Goal: Task Accomplishment & Management: Use online tool/utility

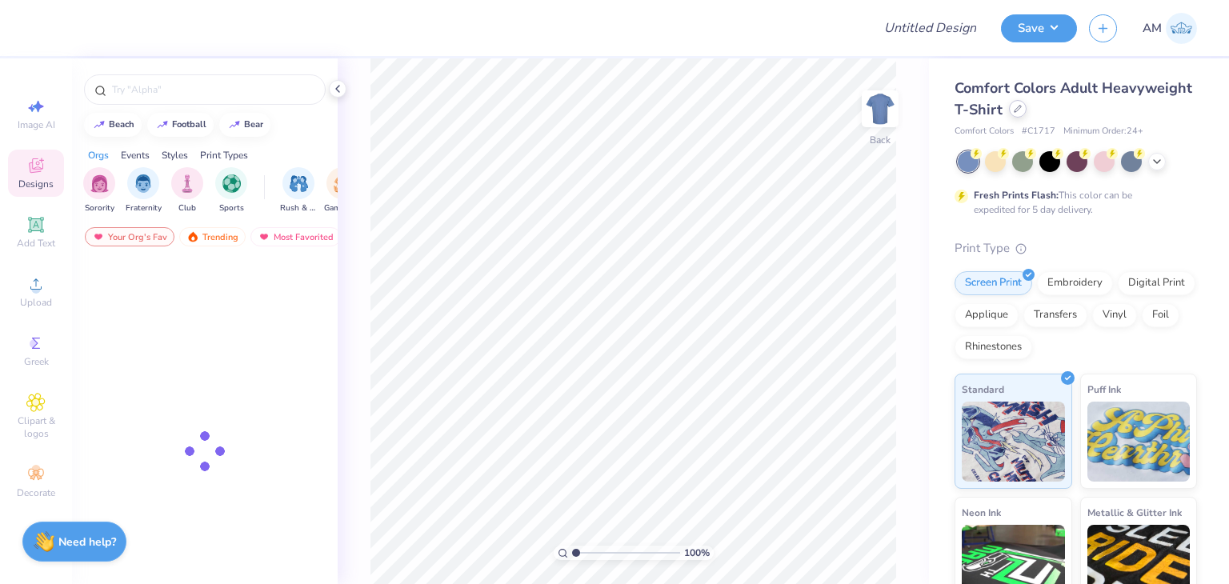
click at [1022, 110] on icon at bounding box center [1018, 109] width 8 height 8
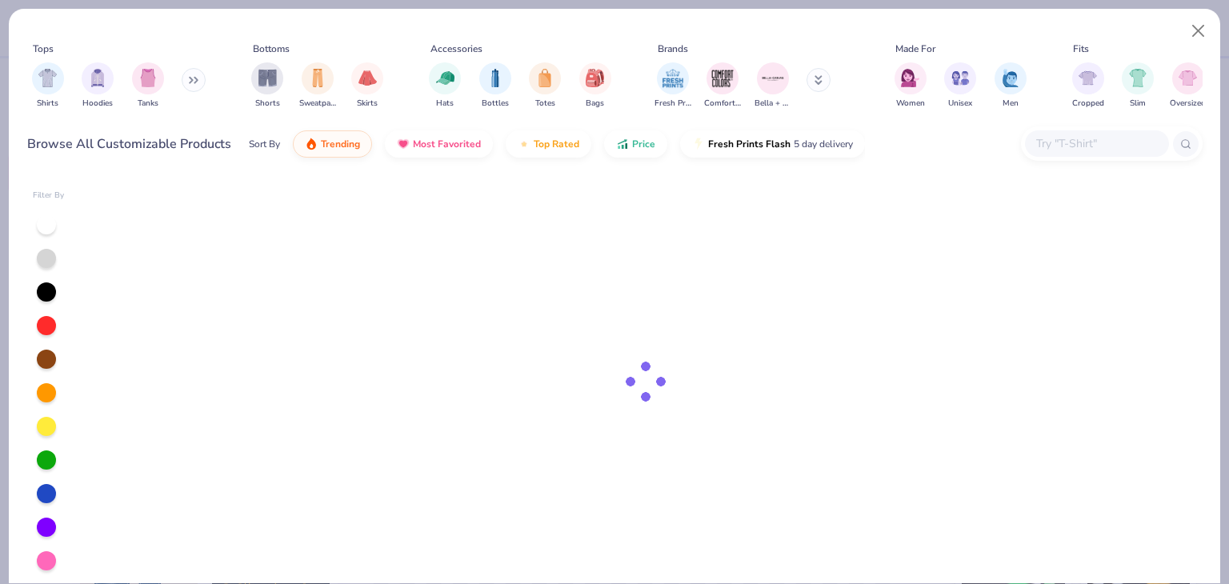
click at [1051, 149] on input "text" at bounding box center [1096, 143] width 123 height 18
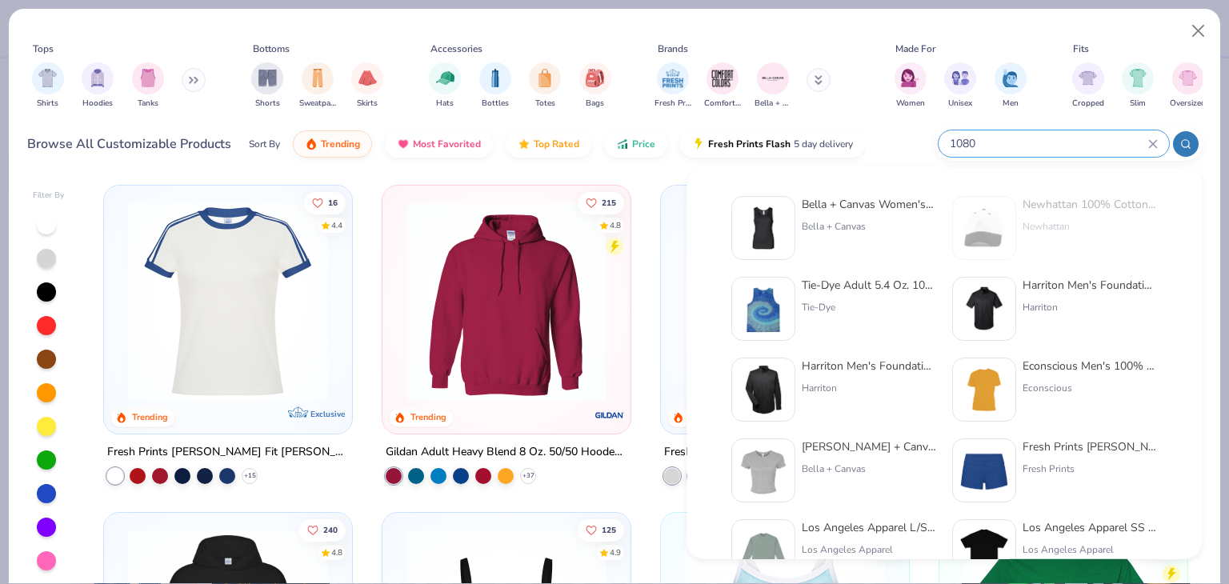
type input "1080"
click at [904, 200] on div "Bella + Canvas Women's Baby Rib Tank" at bounding box center [869, 204] width 134 height 17
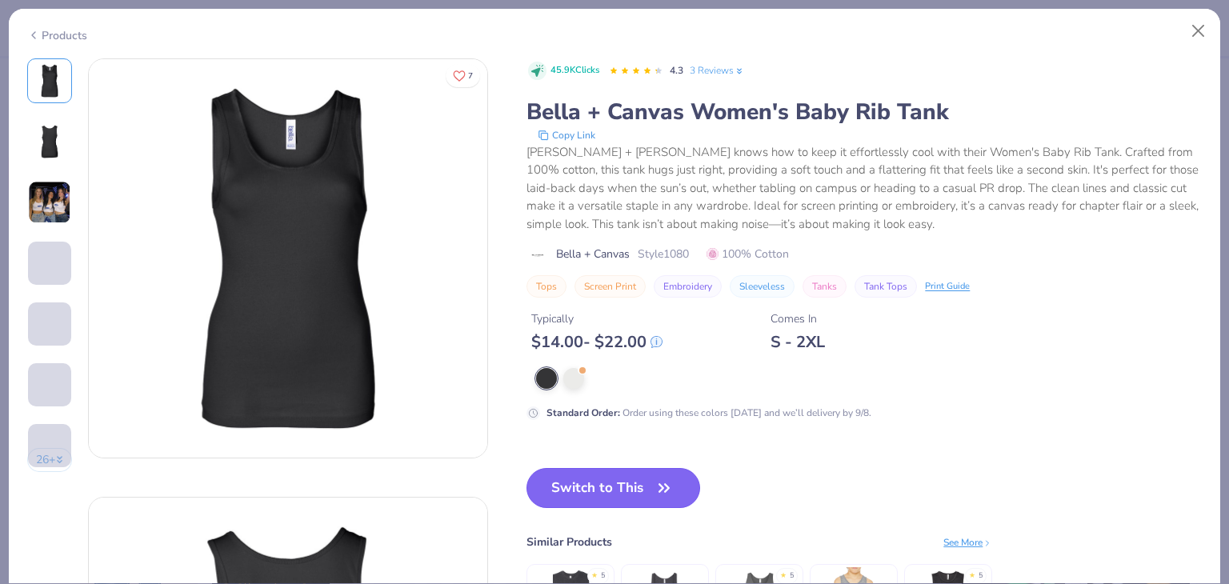
click at [658, 475] on button "Switch to This" at bounding box center [614, 488] width 174 height 40
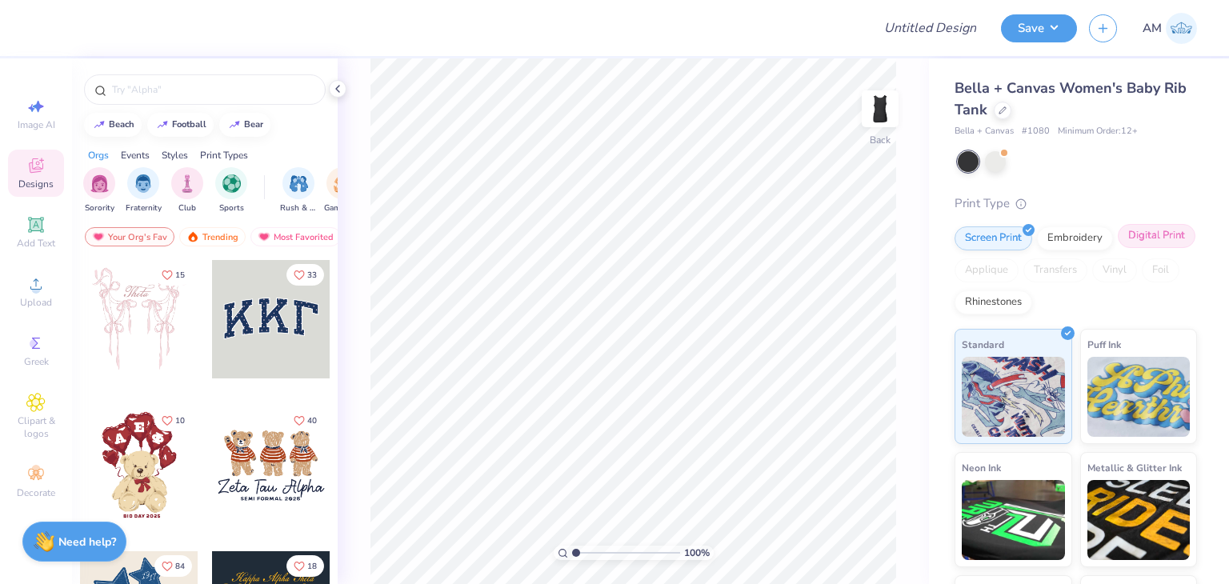
click at [1118, 248] on div "Digital Print" at bounding box center [1157, 236] width 78 height 24
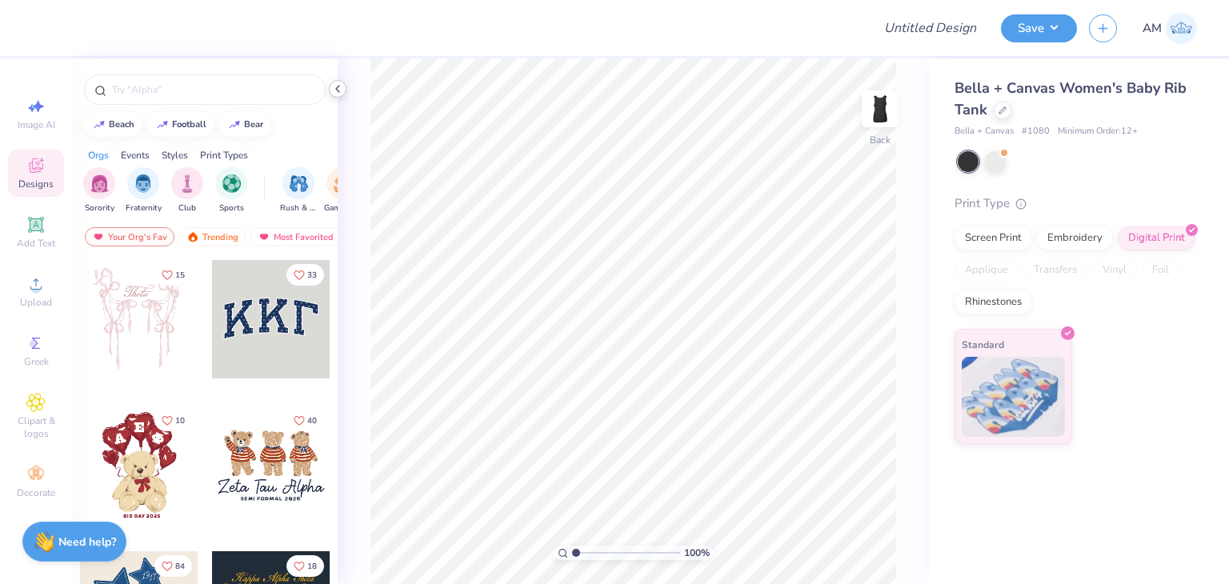
click at [335, 88] on icon at bounding box center [337, 88] width 13 height 13
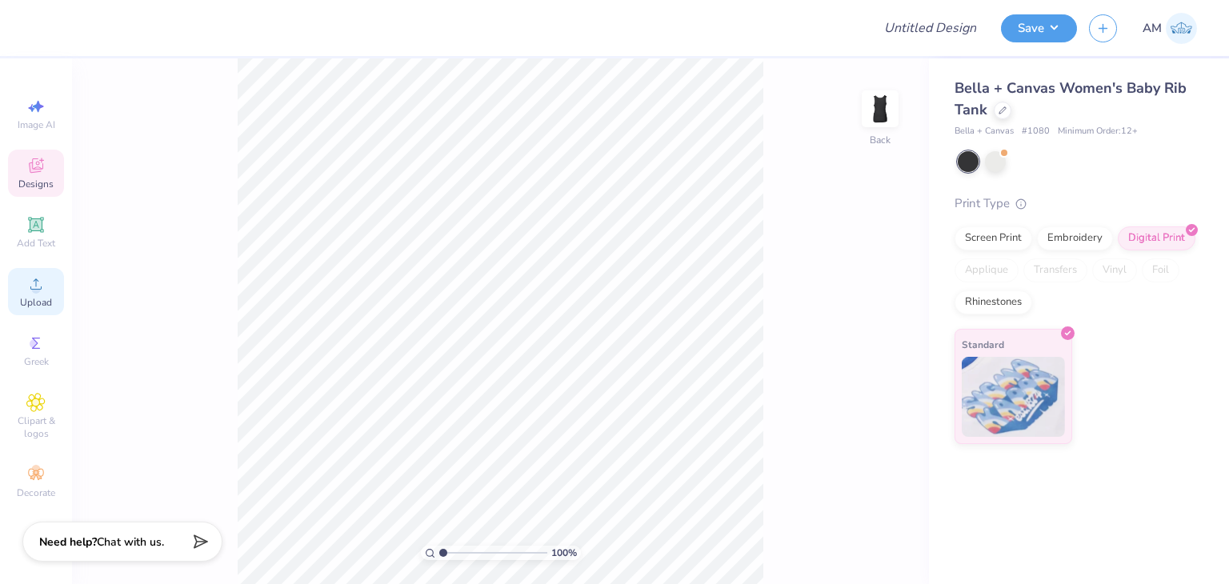
click at [39, 294] on div "Upload" at bounding box center [36, 291] width 56 height 47
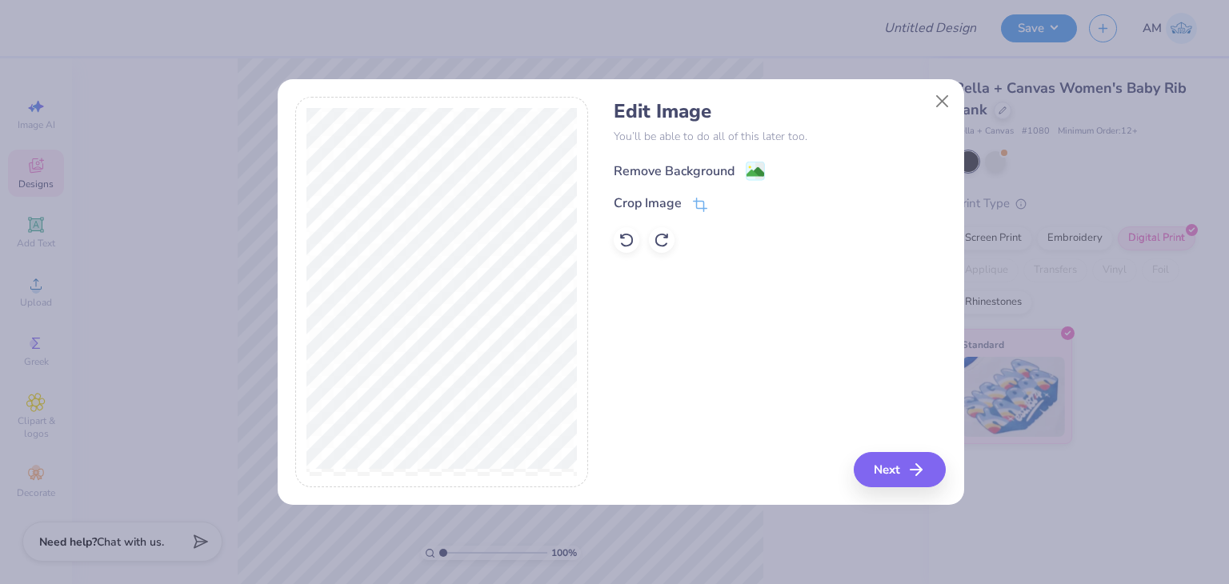
click at [640, 167] on div "Remove Background" at bounding box center [674, 171] width 121 height 19
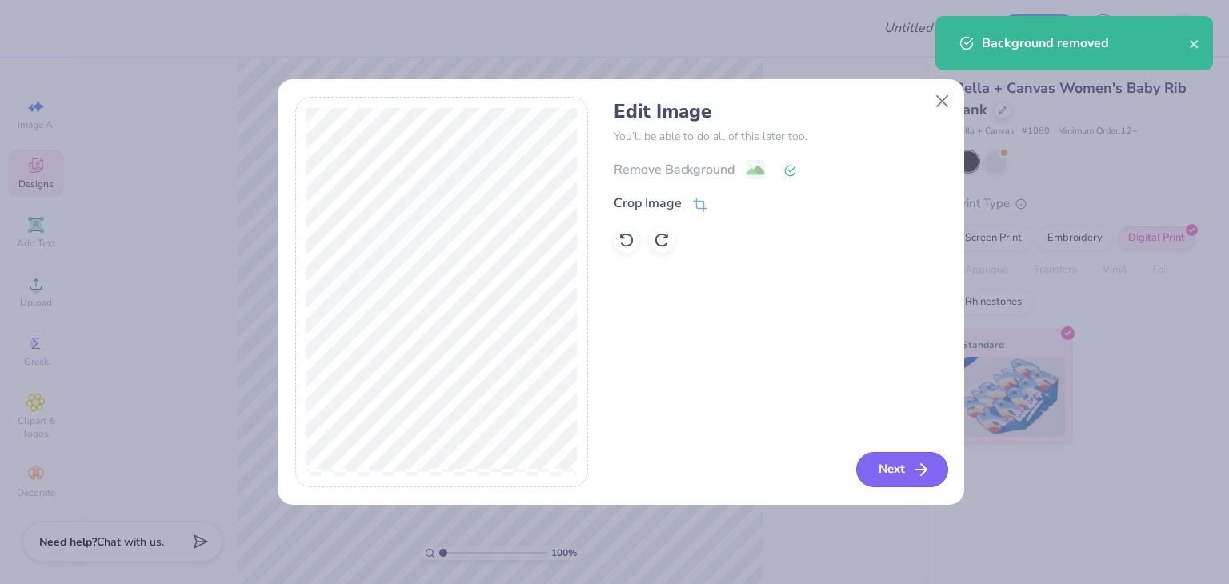
click at [897, 465] on button "Next" at bounding box center [902, 469] width 92 height 35
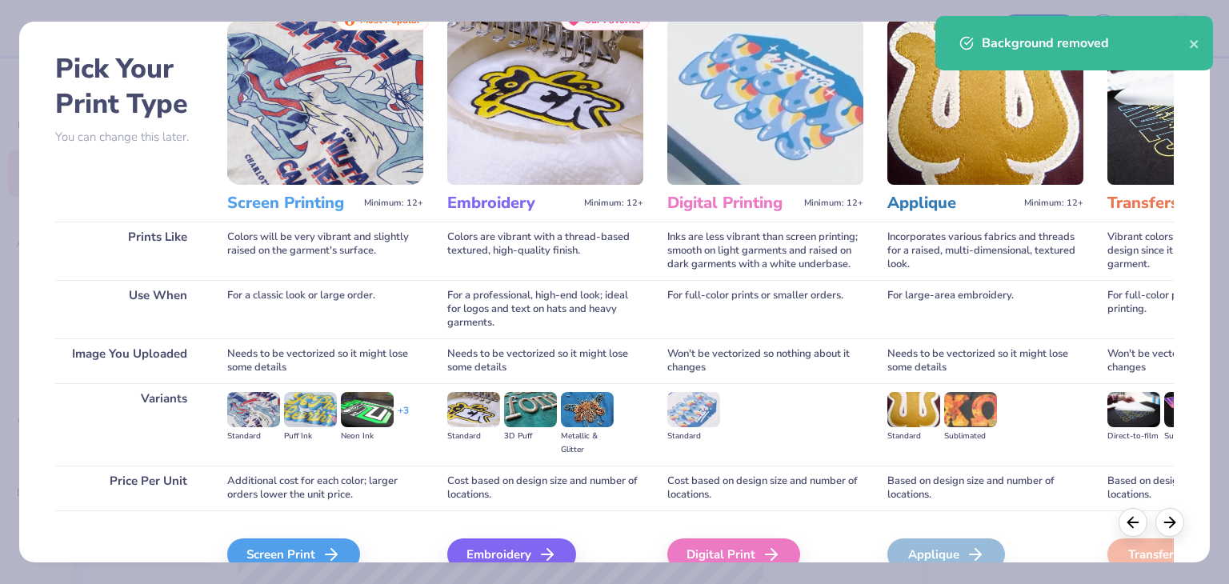
scroll to position [134, 0]
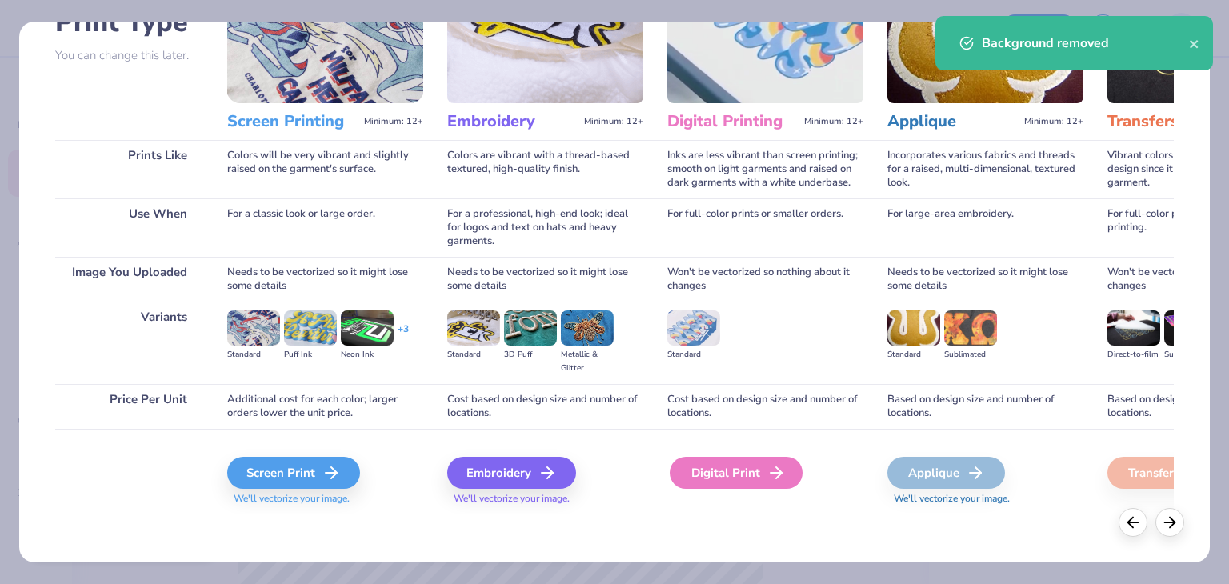
click at [696, 465] on div "Digital Print" at bounding box center [736, 473] width 133 height 32
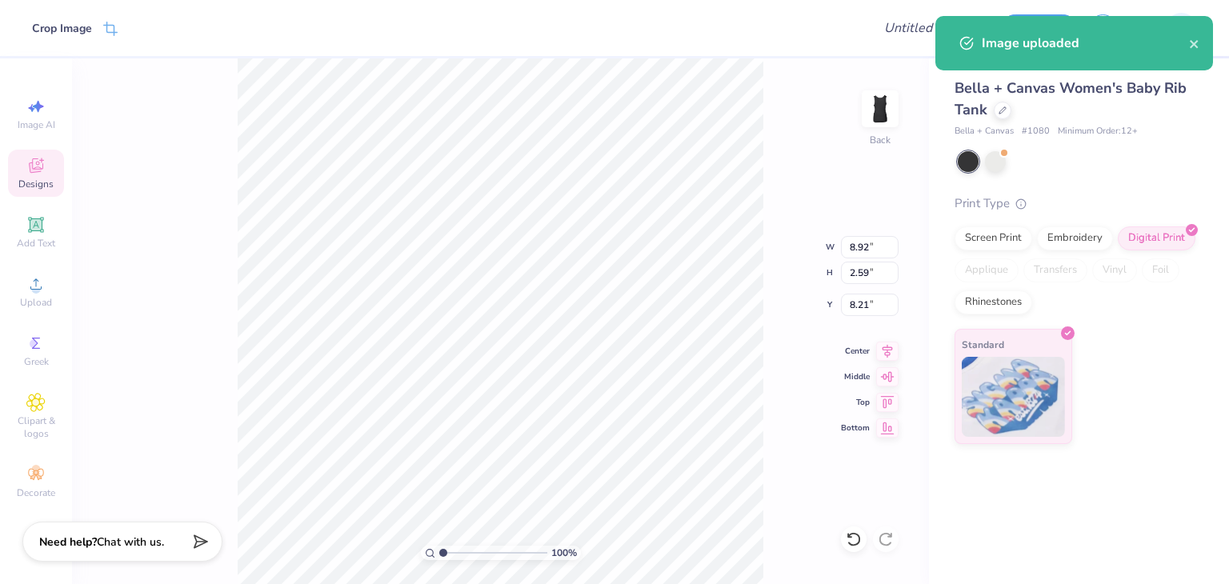
type input "4.53"
type input "1.31"
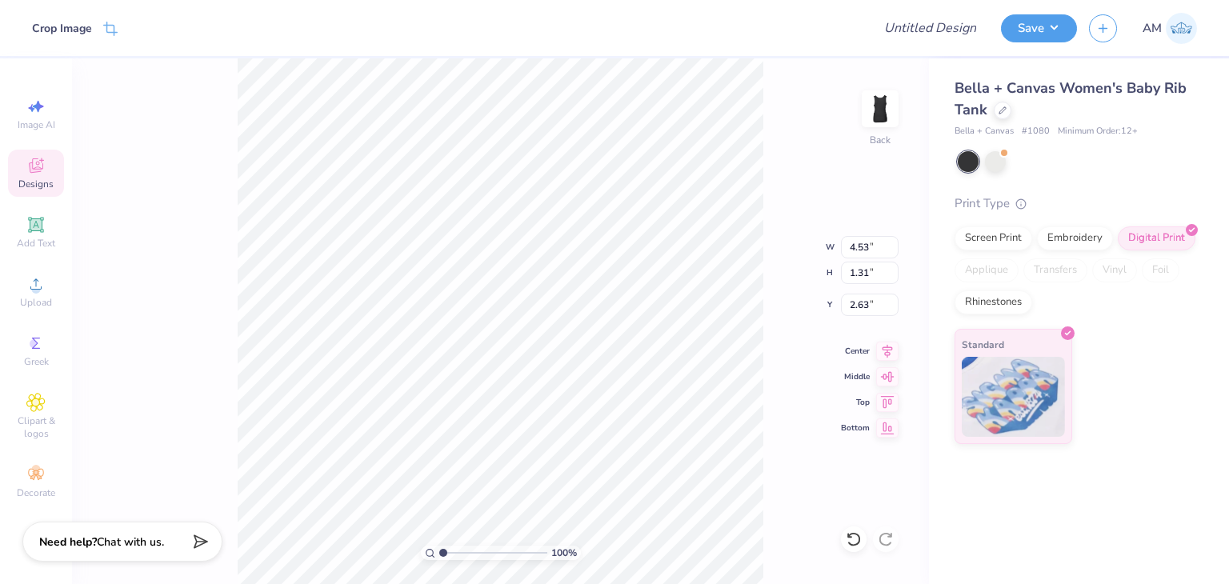
type input "1.95"
click at [879, 110] on img at bounding box center [880, 109] width 64 height 64
click at [47, 286] on div "Upload" at bounding box center [36, 291] width 56 height 47
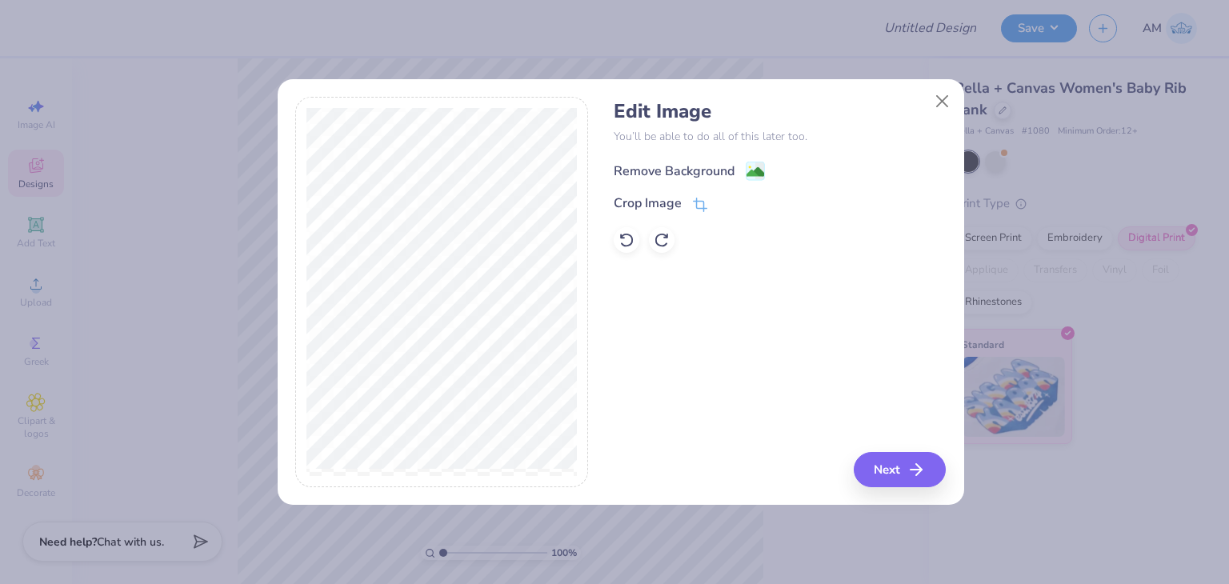
click at [653, 160] on div "Remove Background" at bounding box center [780, 169] width 332 height 20
click at [658, 166] on div "Remove Background" at bounding box center [674, 171] width 121 height 19
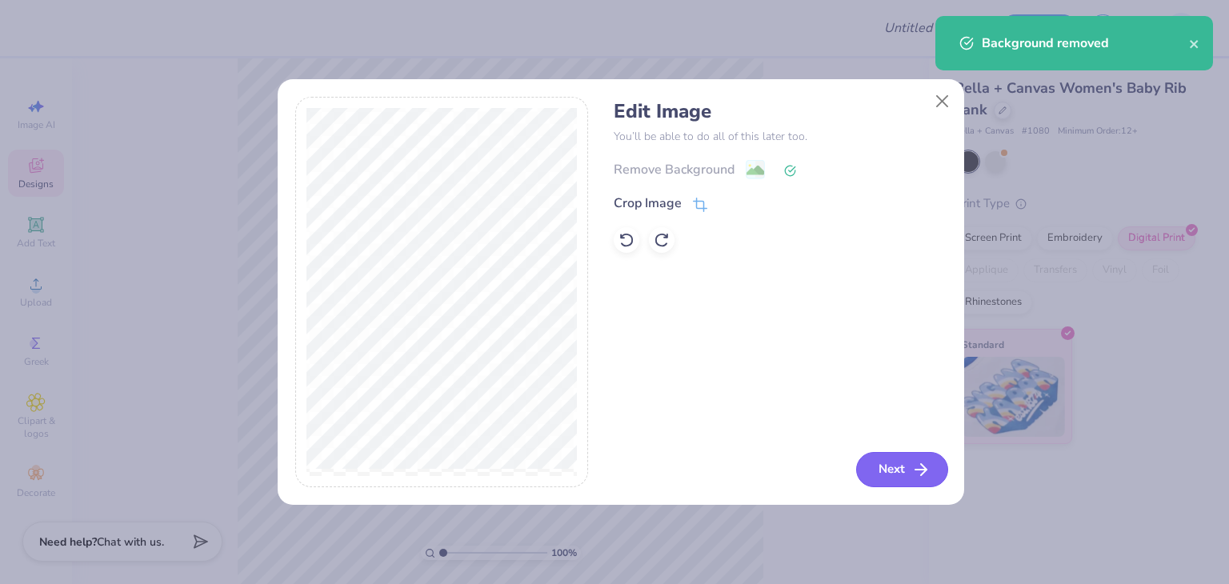
click at [883, 468] on button "Next" at bounding box center [902, 469] width 92 height 35
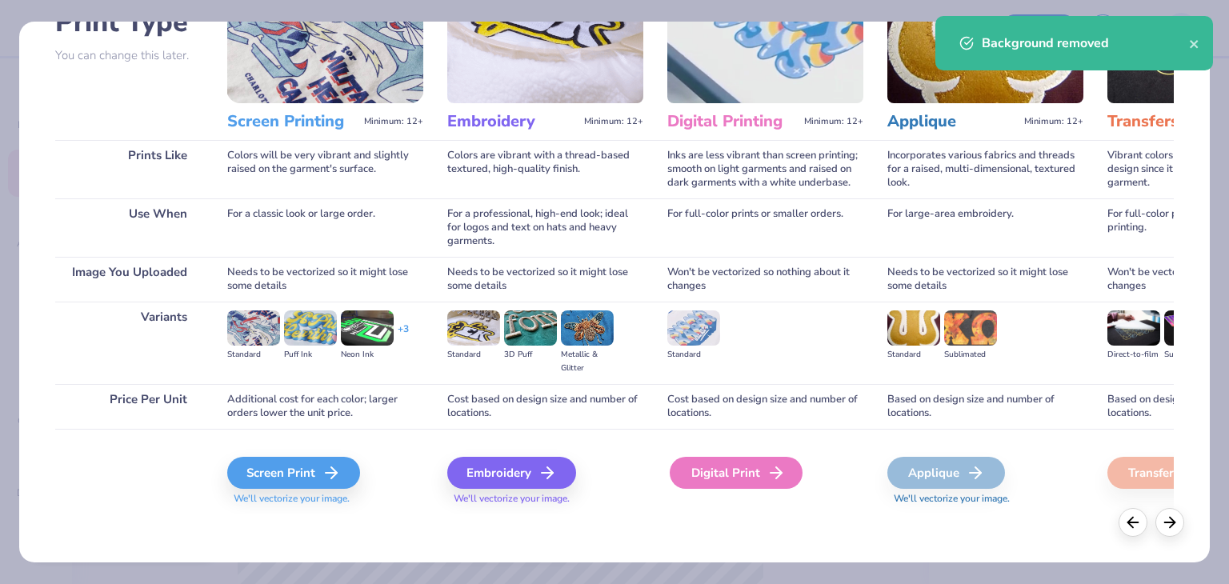
click at [693, 465] on div "Digital Print" at bounding box center [736, 473] width 133 height 32
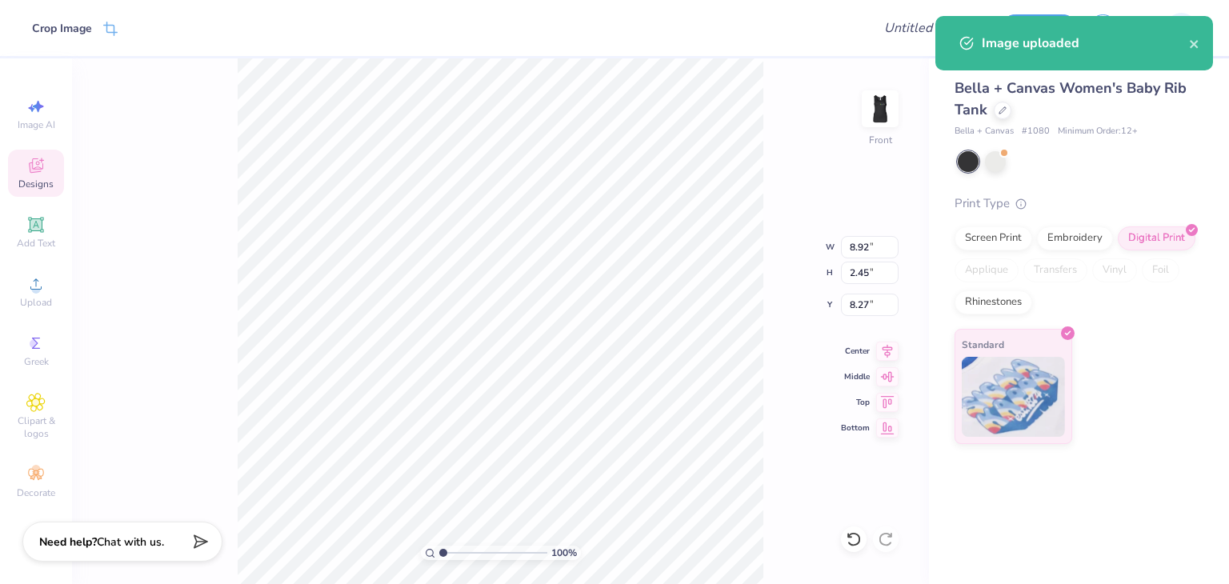
type input "7.57"
type input "2.08"
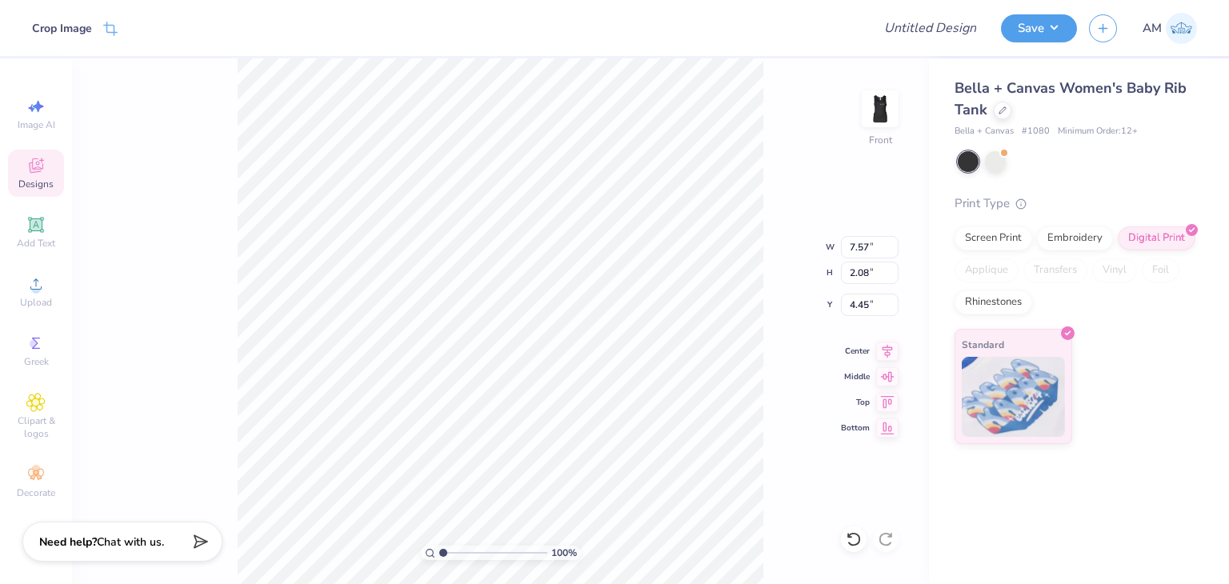
type input "4.04"
click at [1018, 34] on button "Save" at bounding box center [1039, 26] width 76 height 28
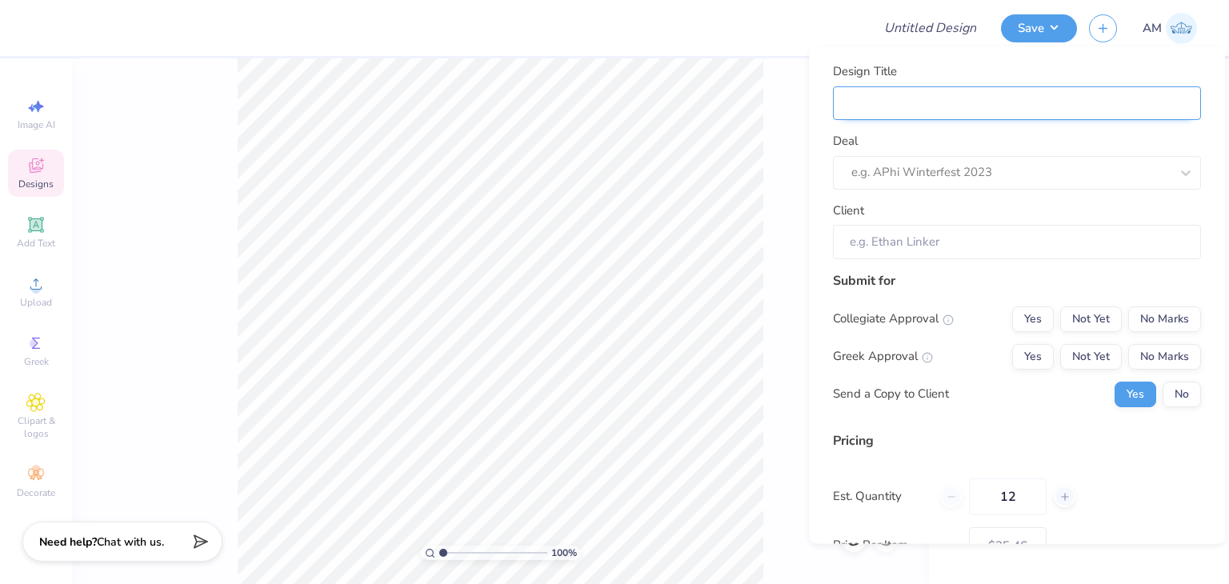
click at [1015, 96] on input "Design Title" at bounding box center [1017, 103] width 368 height 34
type input "c"
type input "cr"
type input "Crew tank"
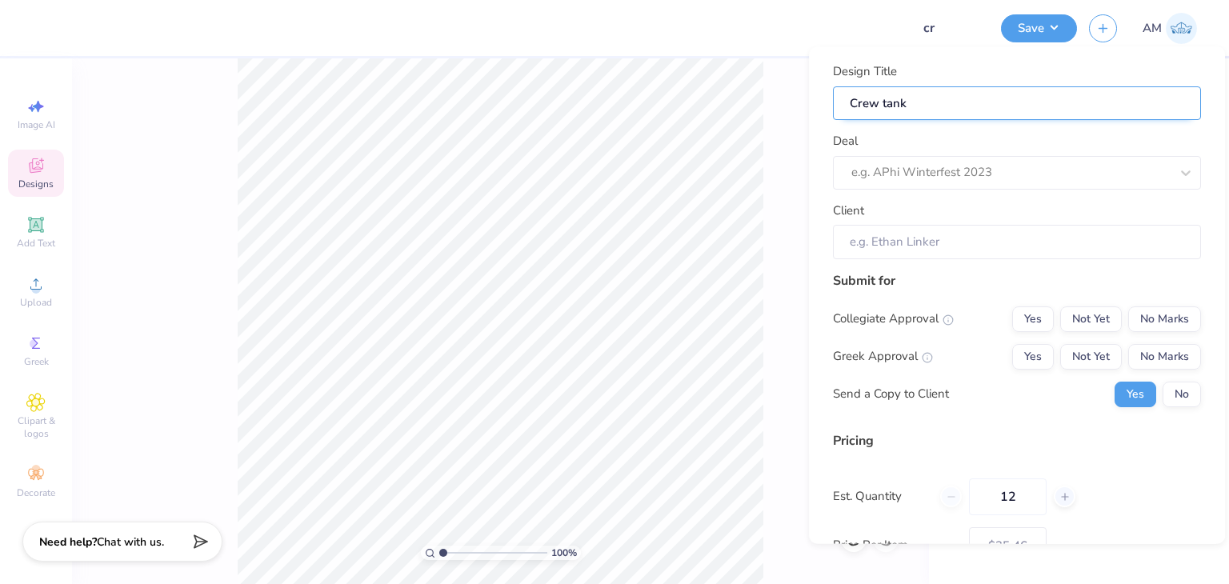
type input "Crew tank"
click at [999, 171] on div at bounding box center [1010, 173] width 318 height 22
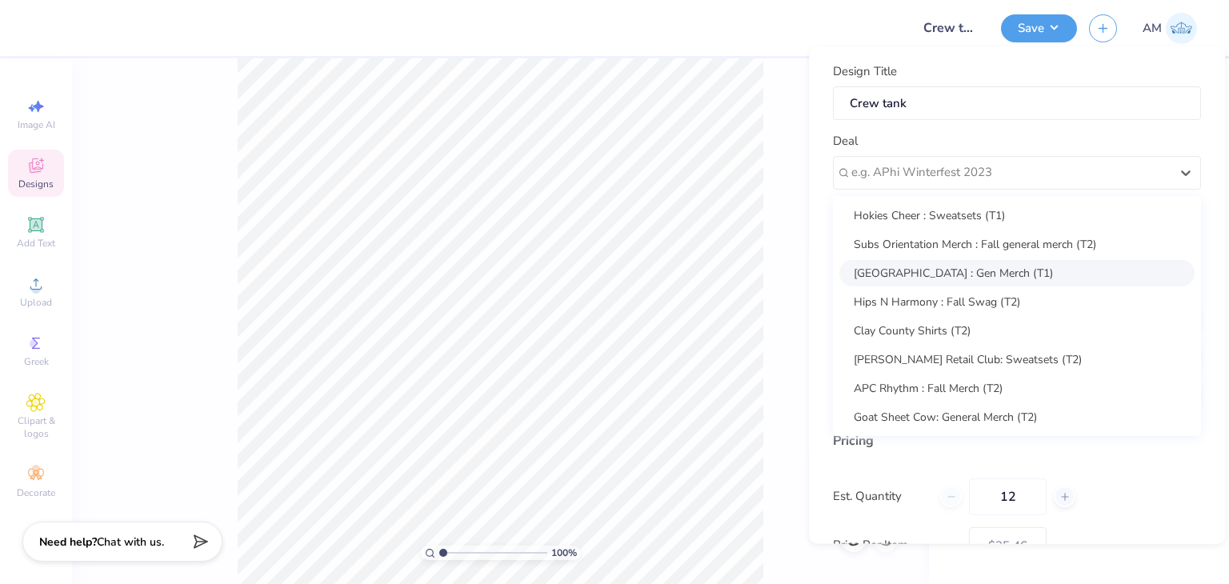
click at [975, 274] on div "[GEOGRAPHIC_DATA] : Gen Merch (T1)" at bounding box center [1016, 273] width 355 height 26
type input "[PERSON_NAME]"
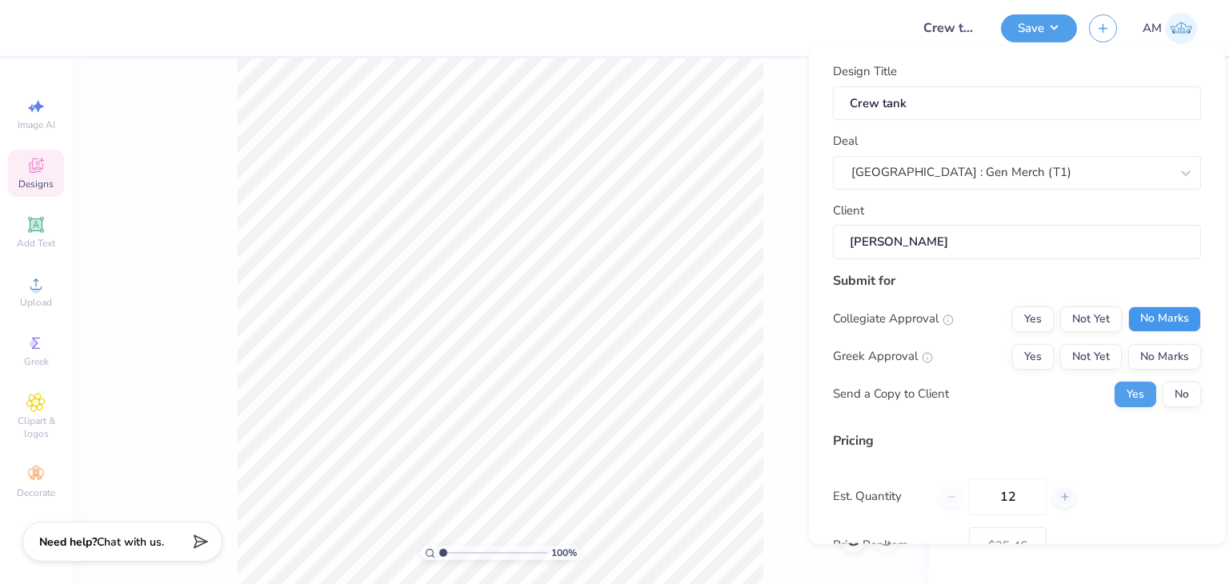
click at [1153, 306] on button "No Marks" at bounding box center [1164, 319] width 73 height 26
click at [1151, 350] on button "No Marks" at bounding box center [1164, 357] width 73 height 26
type input "$35.46"
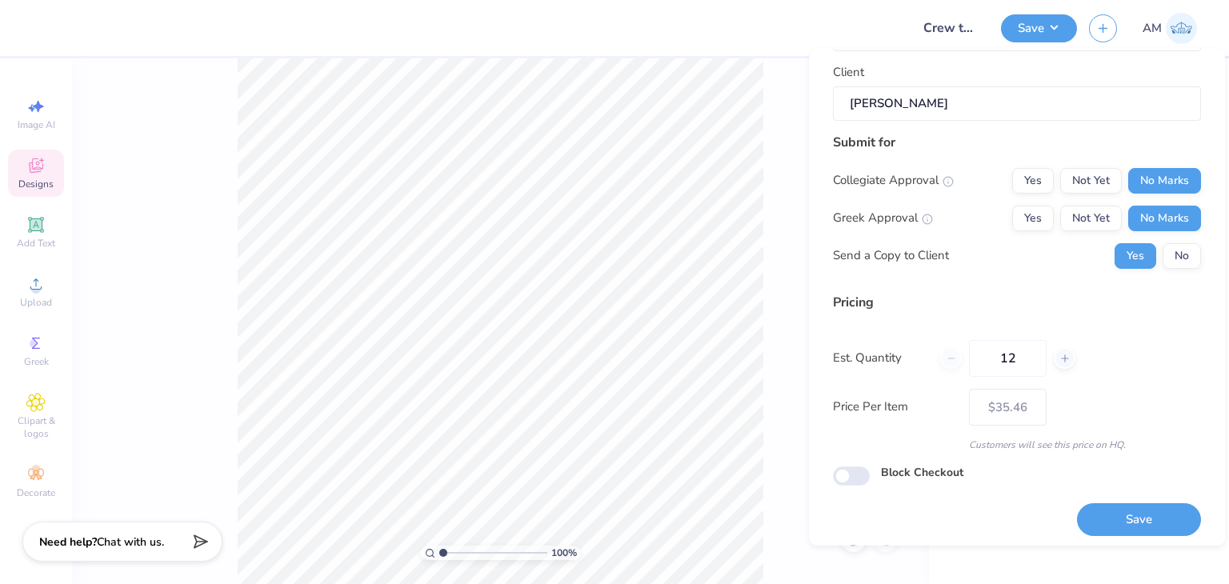
scroll to position [146, 0]
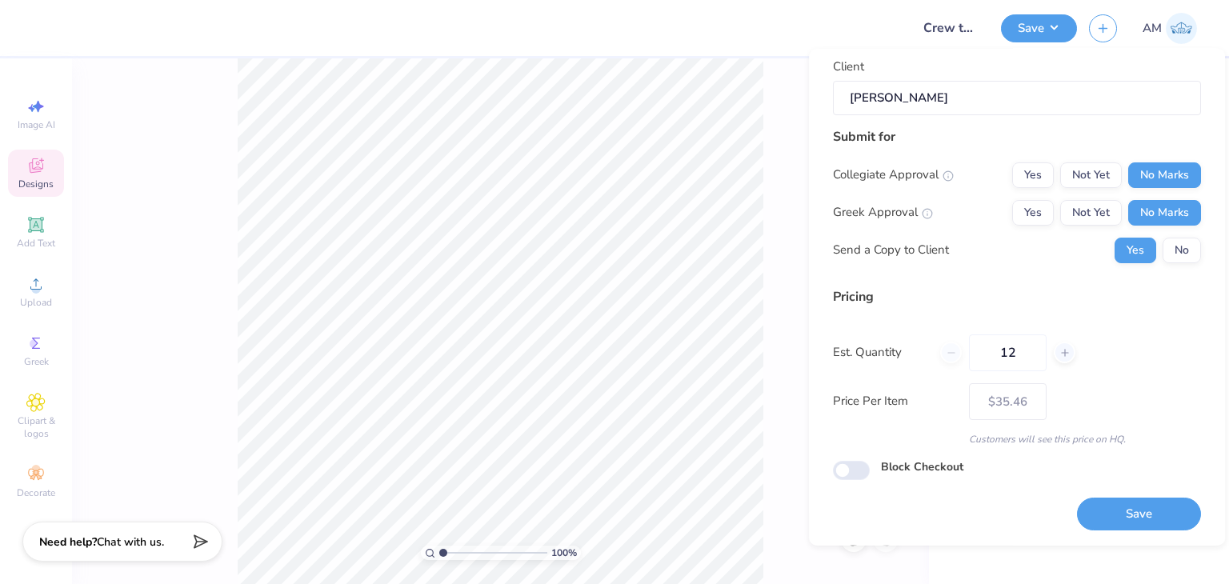
drag, startPoint x: 1022, startPoint y: 355, endPoint x: 966, endPoint y: 351, distance: 56.2
click at [966, 351] on div "12" at bounding box center [1007, 352] width 135 height 37
type input "12"
click at [1047, 310] on div "Pricing Est. Quantity 12 Price Per Item $35.46 Customers will see this price on…" at bounding box center [1017, 365] width 368 height 159
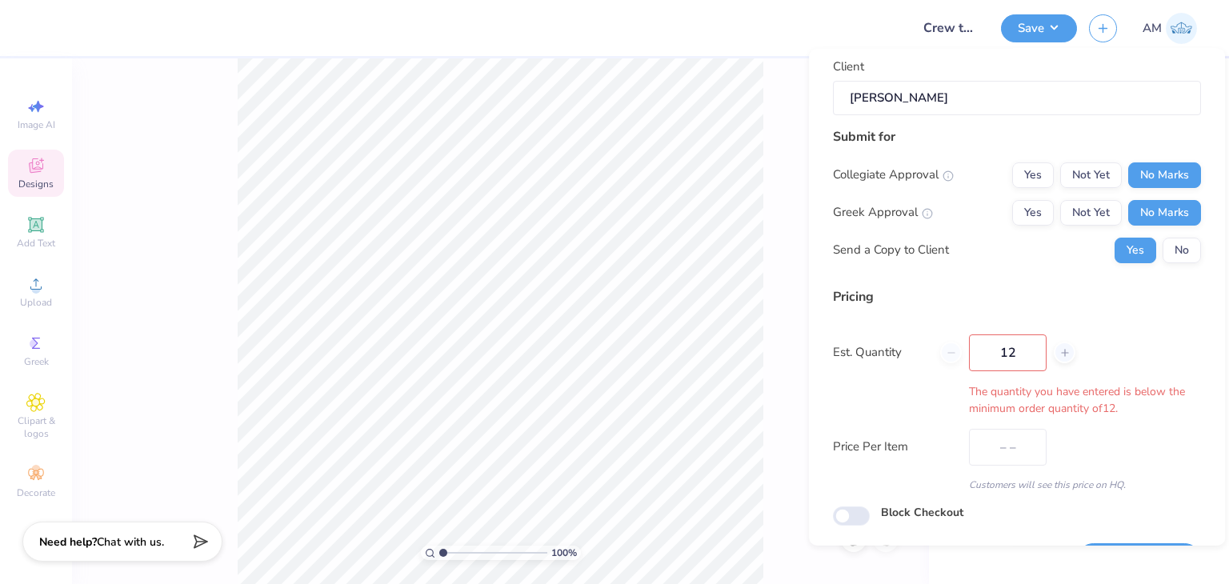
type input "$35.46"
drag, startPoint x: 1025, startPoint y: 356, endPoint x: 983, endPoint y: 355, distance: 42.4
click at [983, 355] on input "12" at bounding box center [1008, 352] width 78 height 37
type input "12"
click at [1141, 331] on div "Pricing Est. Quantity 12 The quantity you have entered is below the minimum ord…" at bounding box center [1017, 388] width 368 height 205
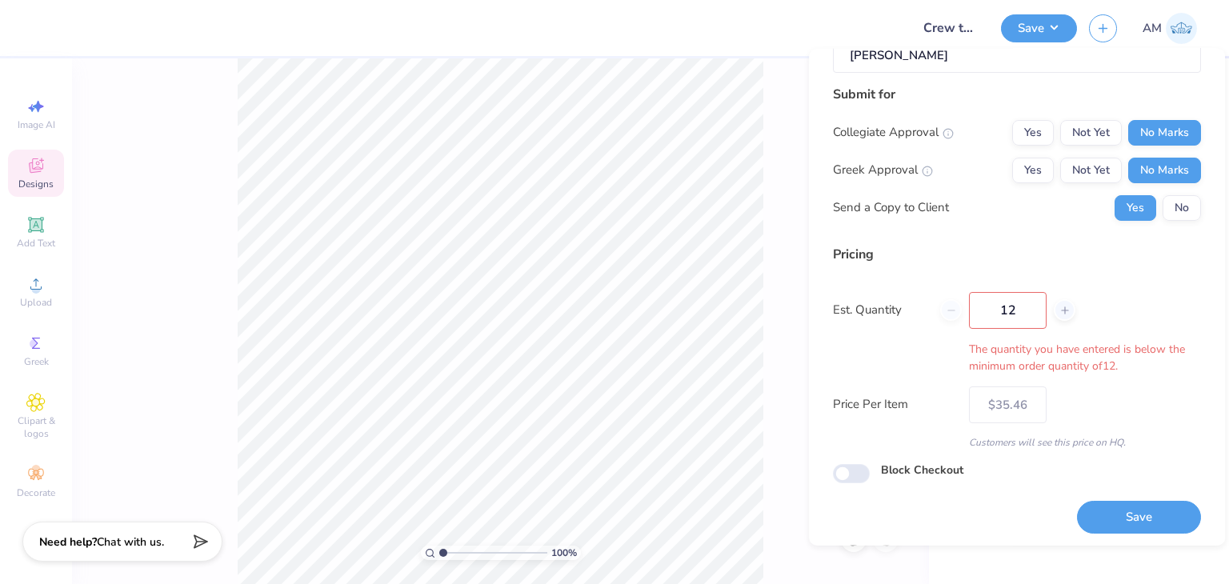
scroll to position [192, 0]
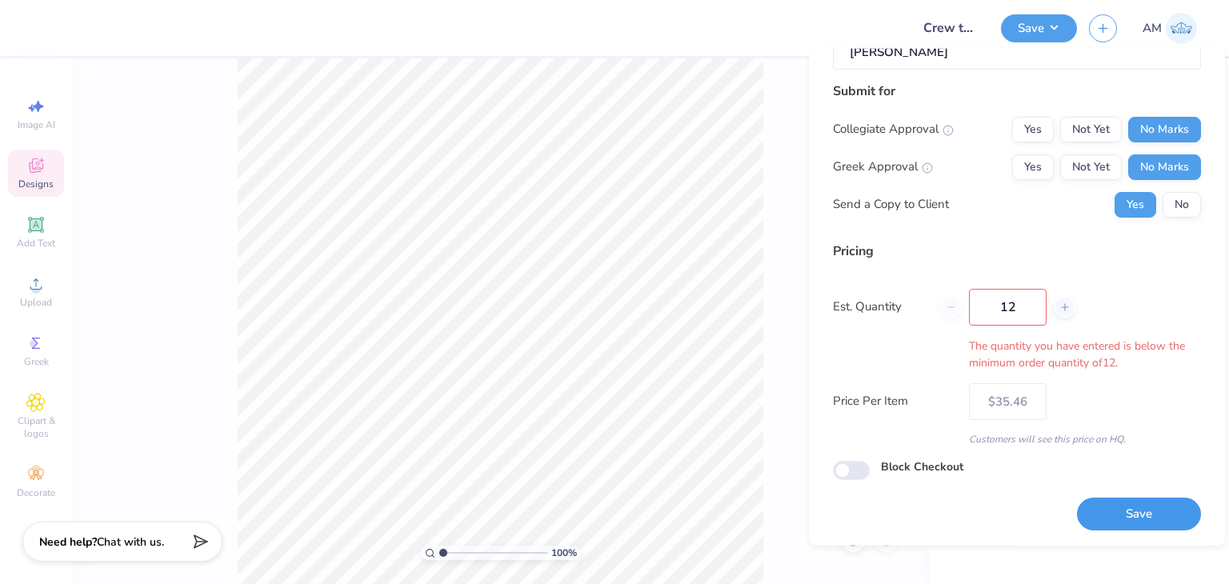
click at [1132, 519] on button "Save" at bounding box center [1139, 514] width 124 height 33
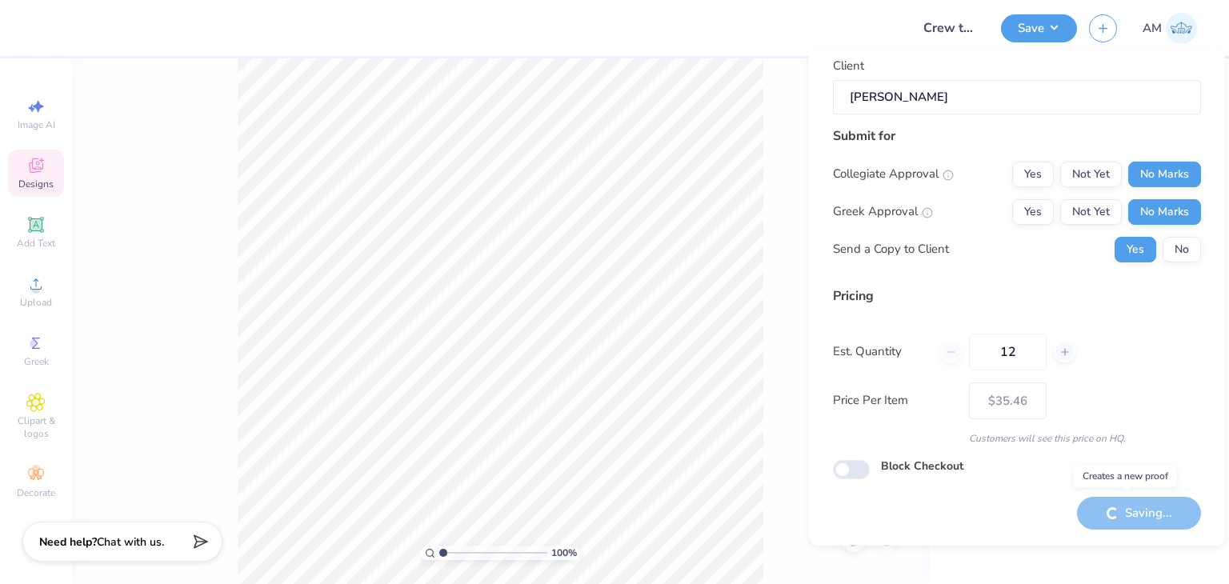
scroll to position [146, 0]
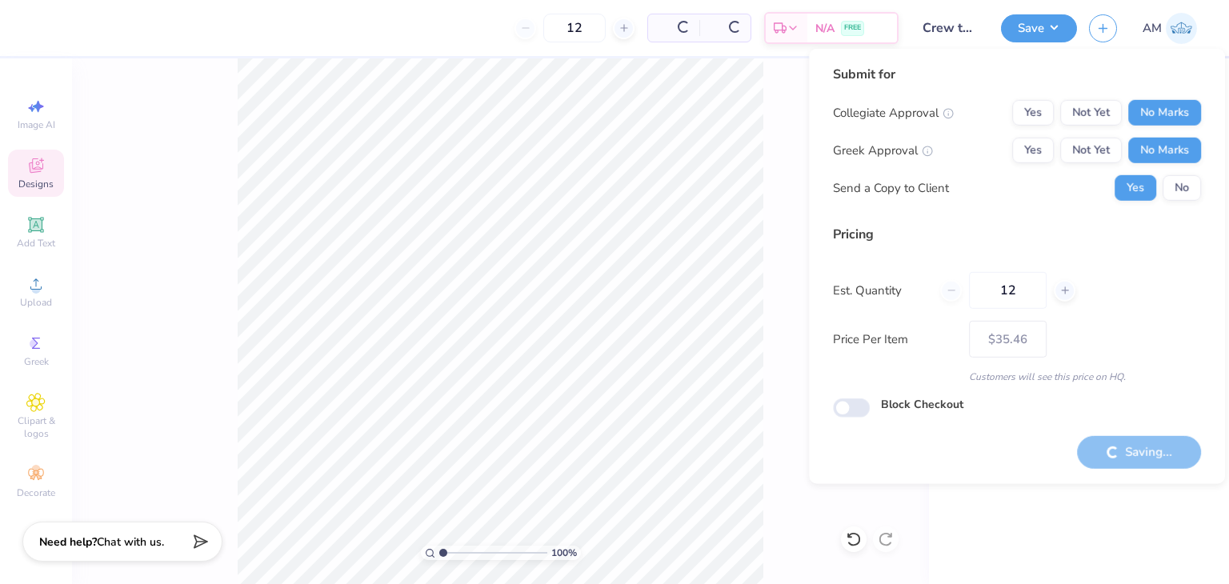
type input "– –"
